Goal: Task Accomplishment & Management: Use online tool/utility

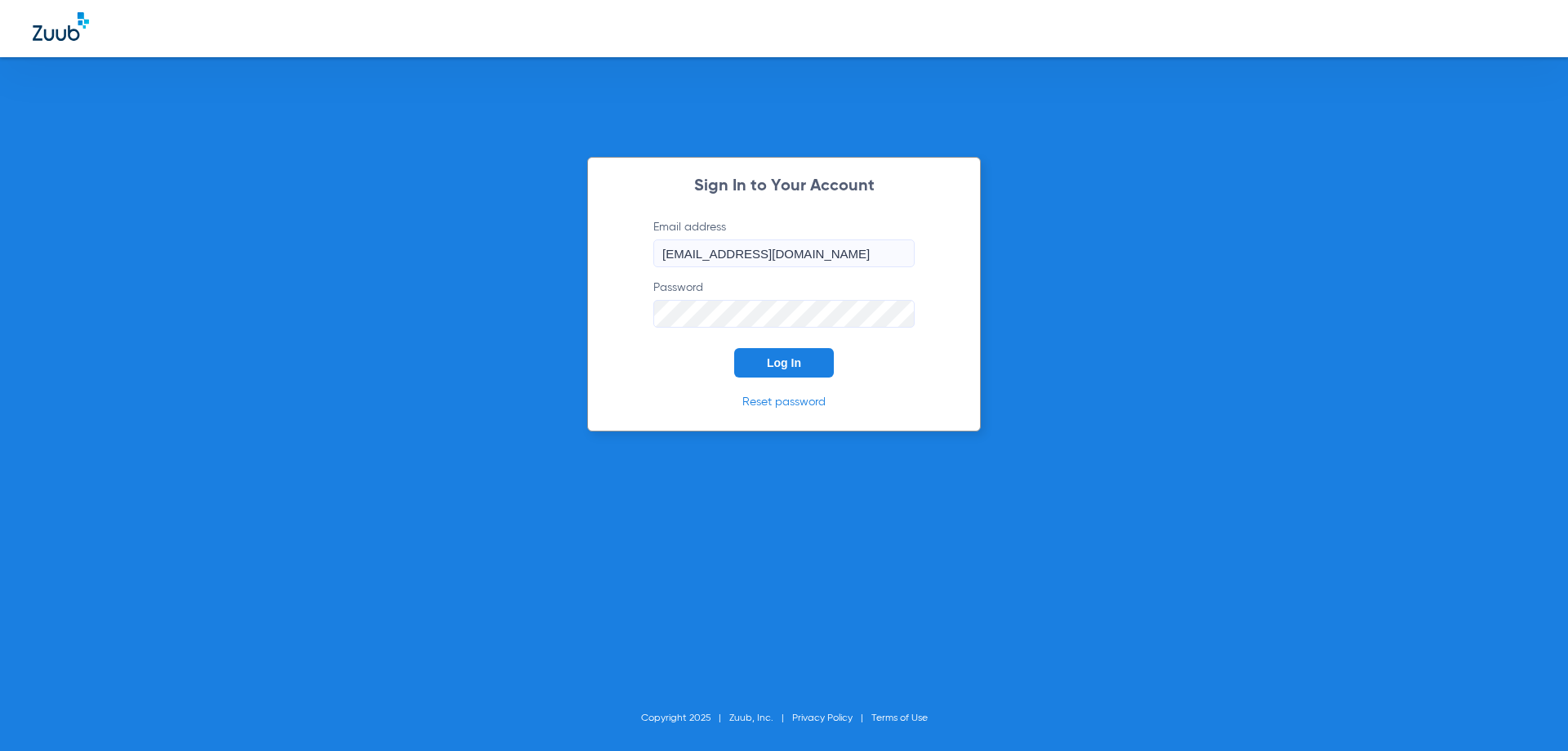
click at [800, 365] on span "Log In" at bounding box center [784, 362] width 35 height 13
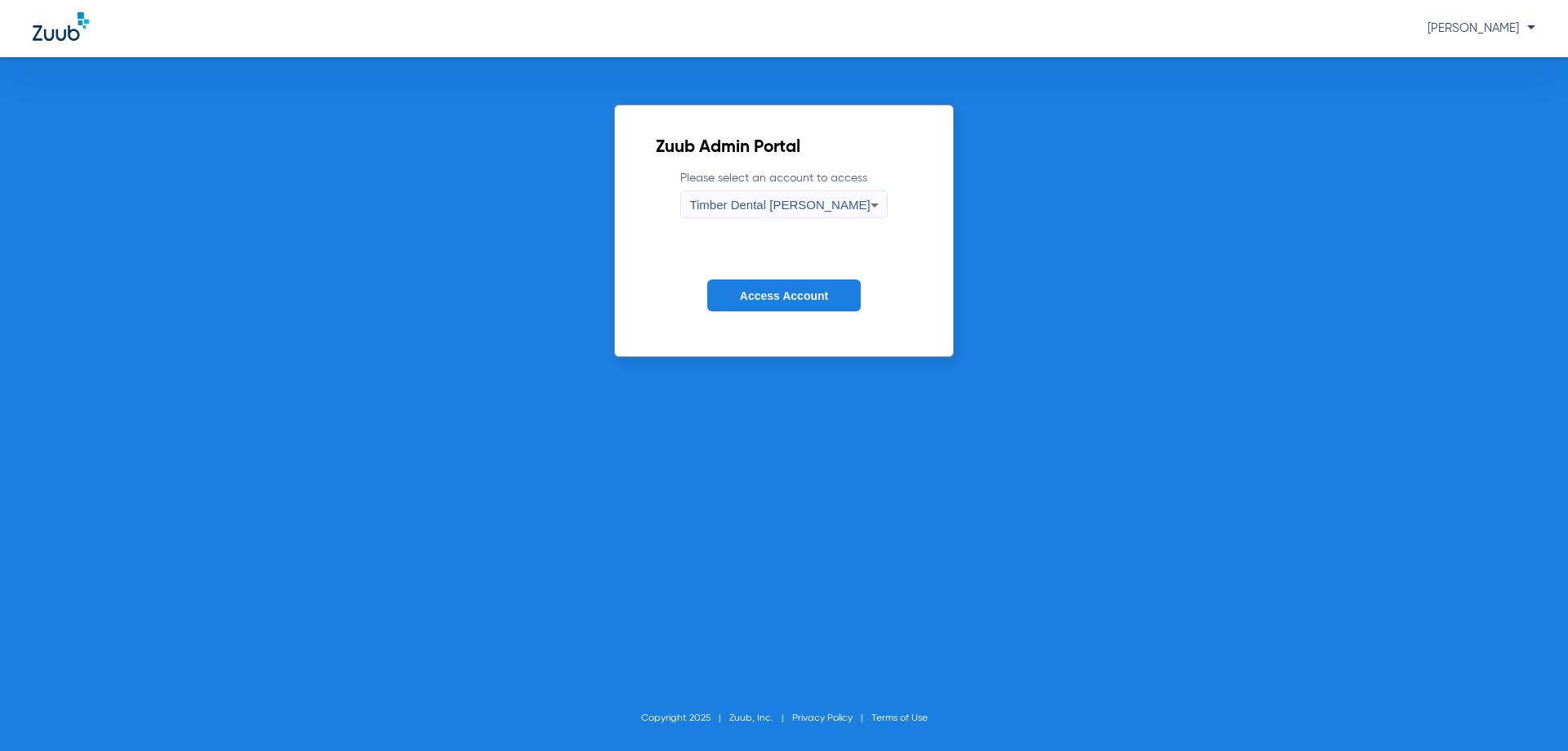
click at [822, 302] on span "Access Account" at bounding box center [784, 296] width 88 height 13
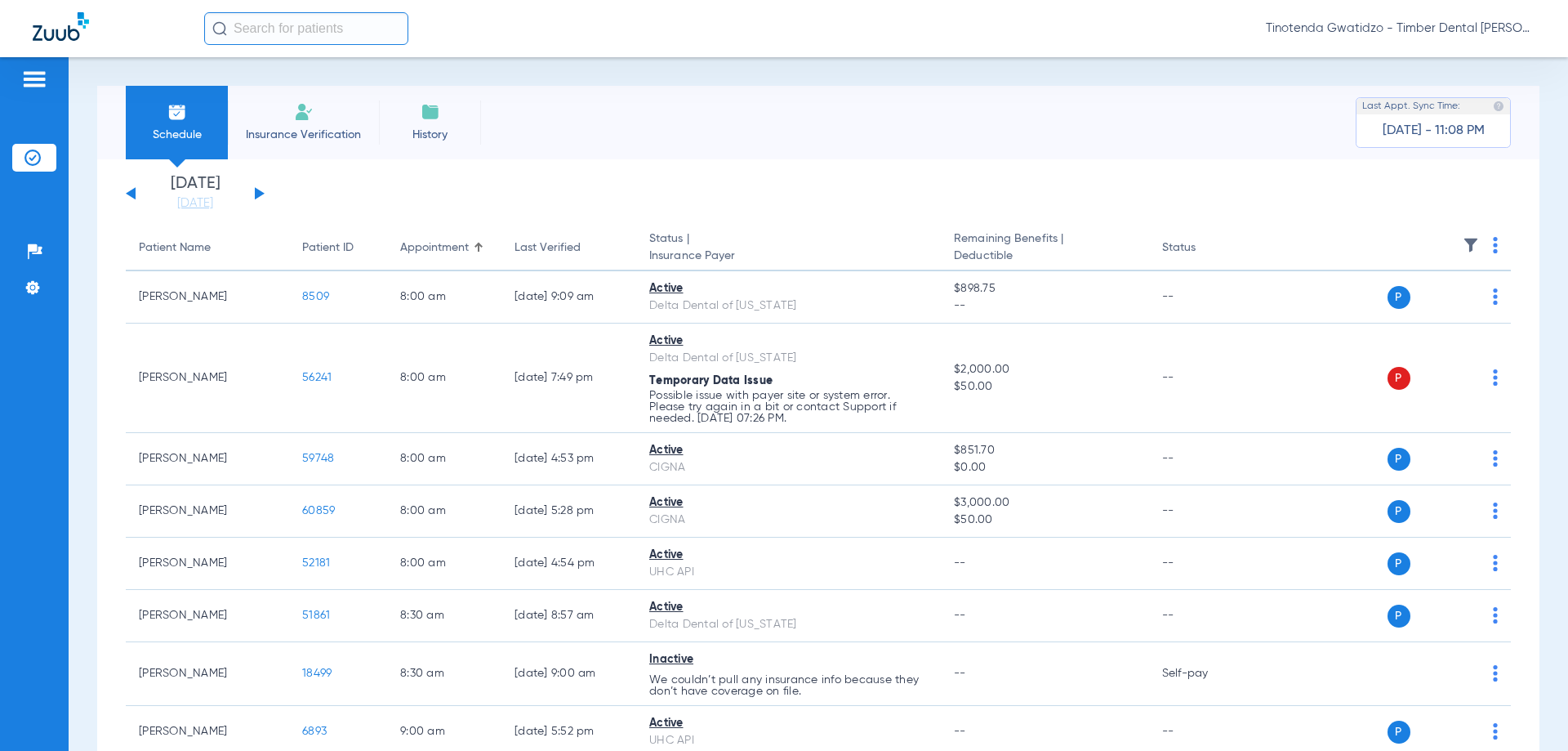
click at [991, 85] on div "Schedule Insurance Verification History Last Appt. Sync Time: [DATE] - 11:08 PM" at bounding box center [818, 122] width 1443 height 73
click at [262, 195] on button at bounding box center [260, 193] width 10 height 12
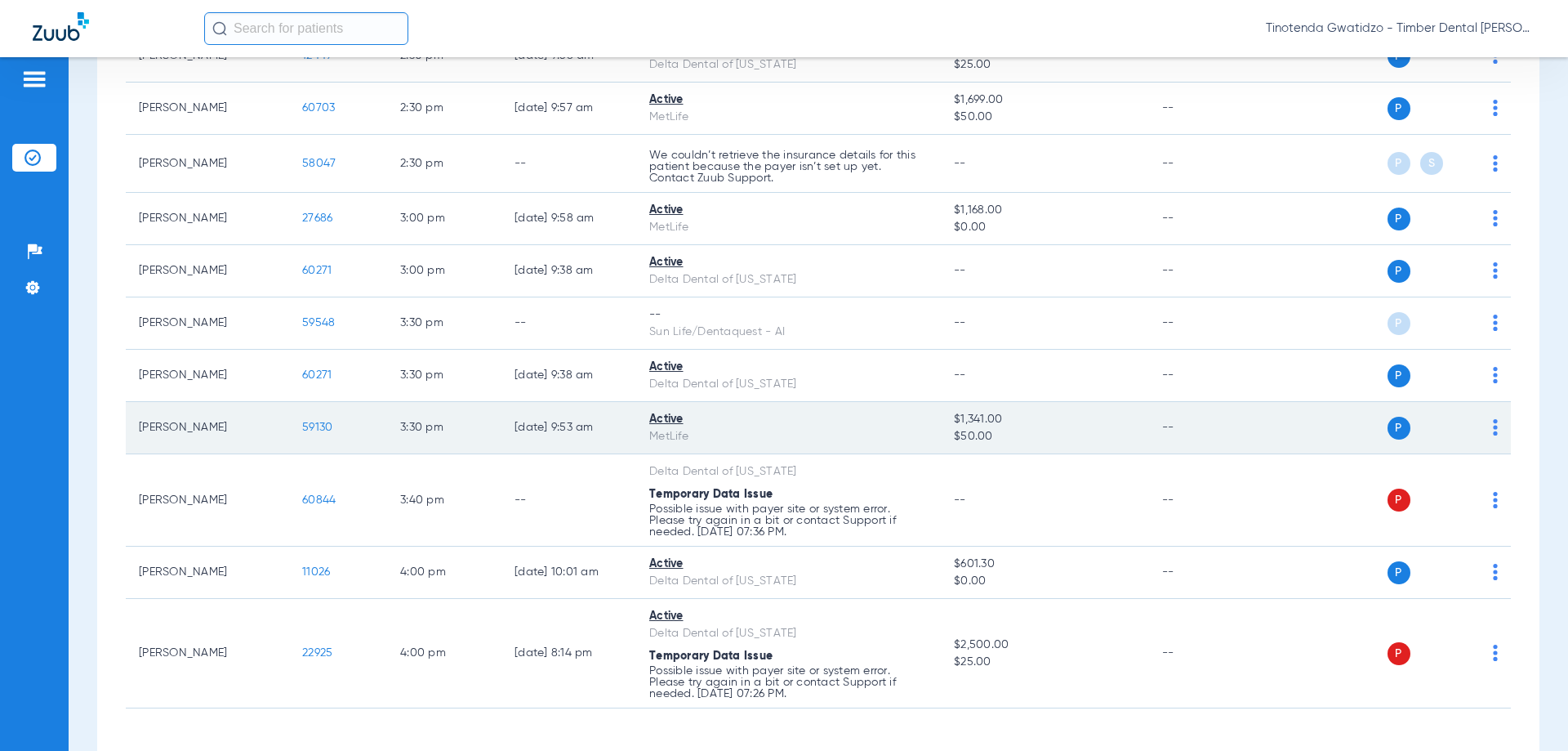
scroll to position [2906, 0]
